Goal: Navigation & Orientation: Find specific page/section

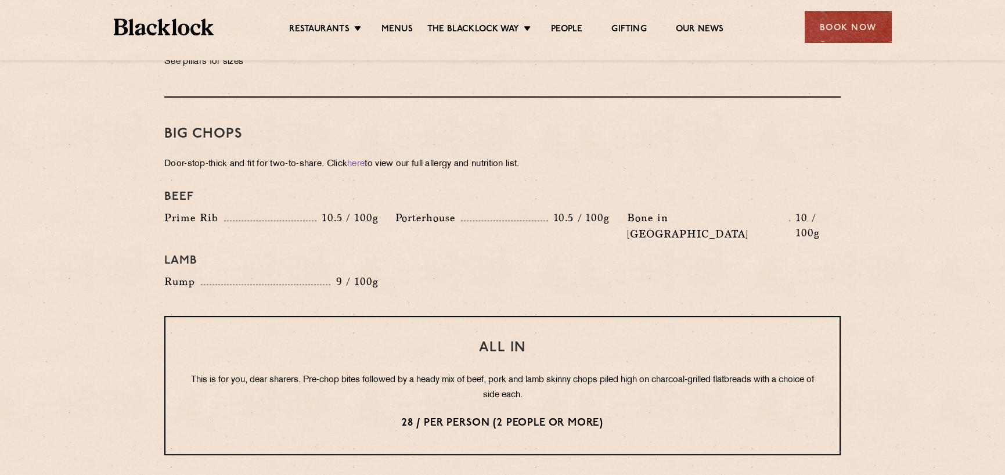
scroll to position [1219, 0]
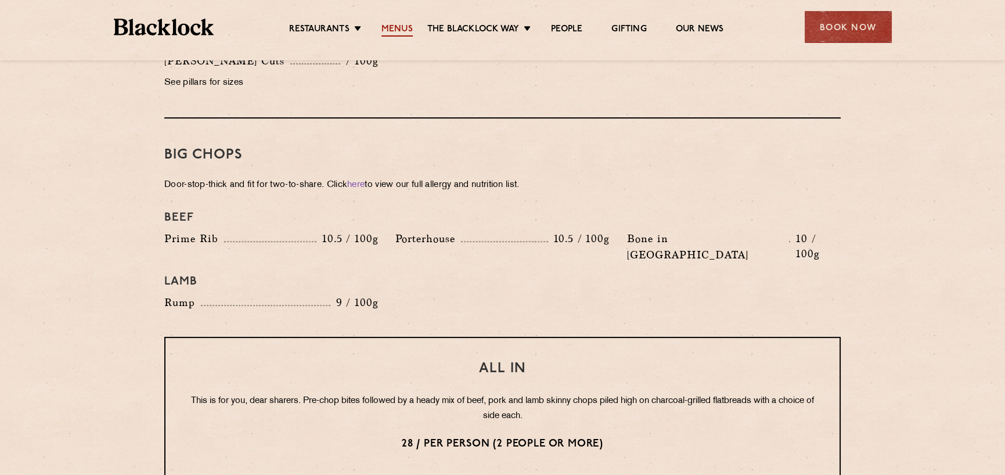
click at [393, 28] on link "Menus" at bounding box center [397, 30] width 31 height 13
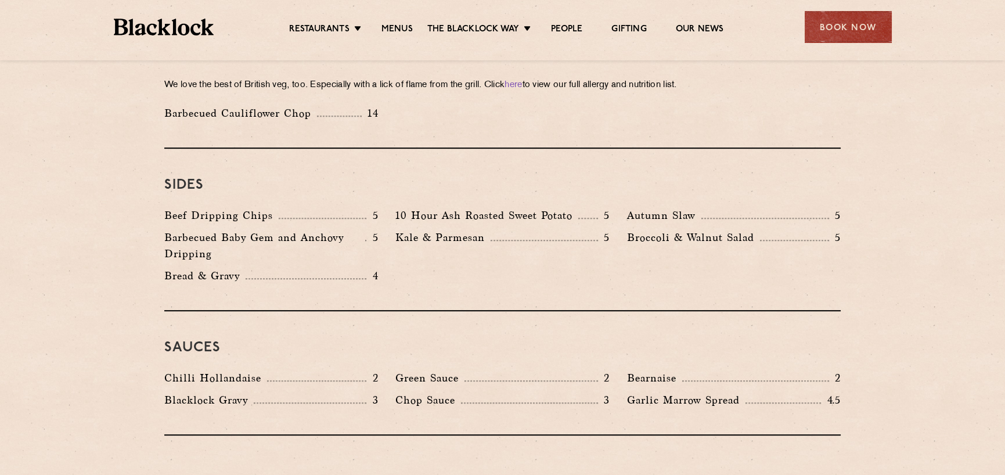
scroll to position [1626, 0]
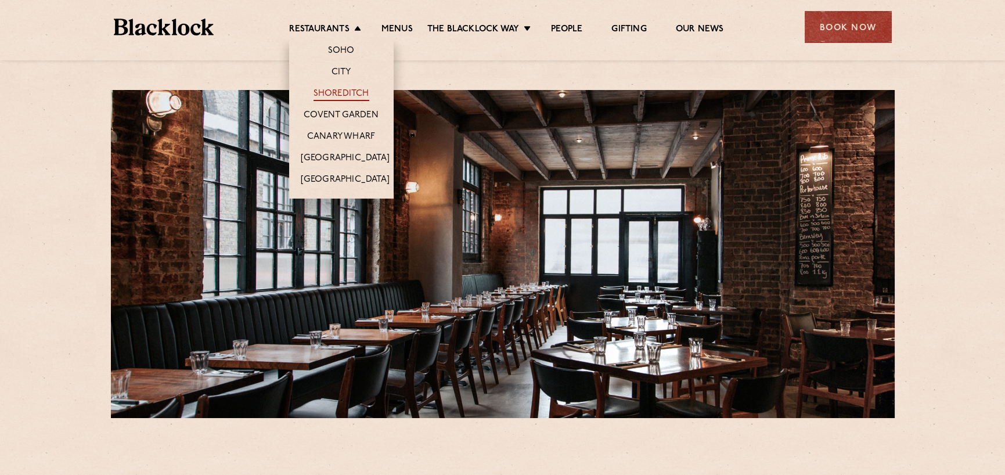
click at [335, 90] on link "Shoreditch" at bounding box center [342, 94] width 56 height 13
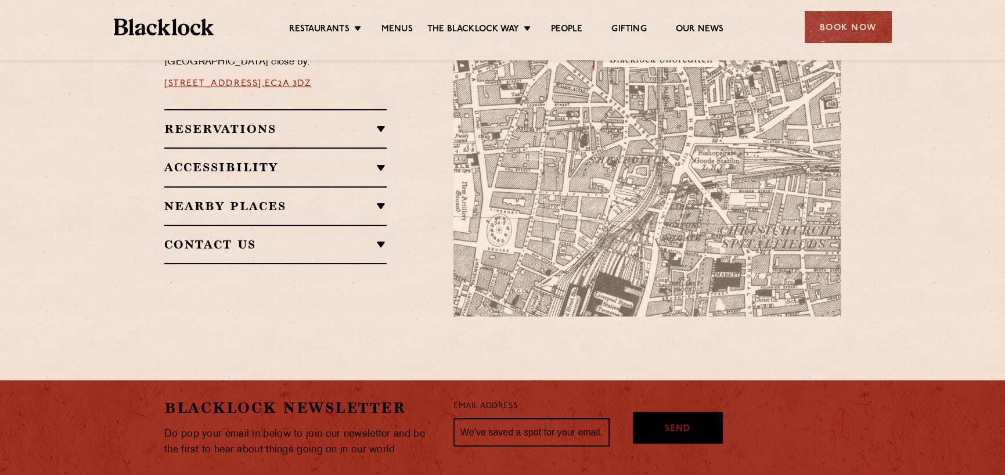
scroll to position [813, 0]
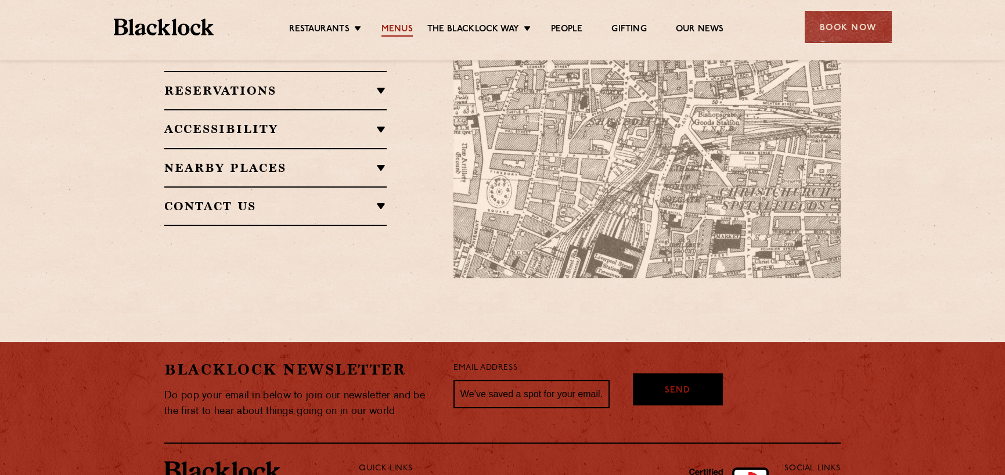
click at [388, 27] on link "Menus" at bounding box center [397, 30] width 31 height 13
